Goal: Transaction & Acquisition: Subscribe to service/newsletter

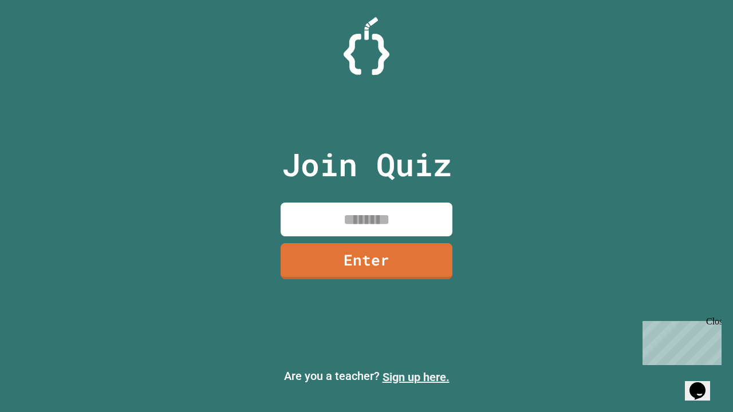
click at [416, 377] on link "Sign up here." at bounding box center [415, 377] width 67 height 14
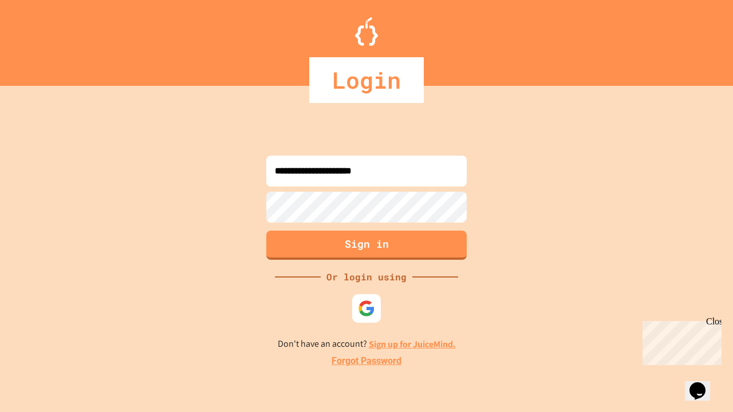
type input "**********"
